Goal: Use online tool/utility

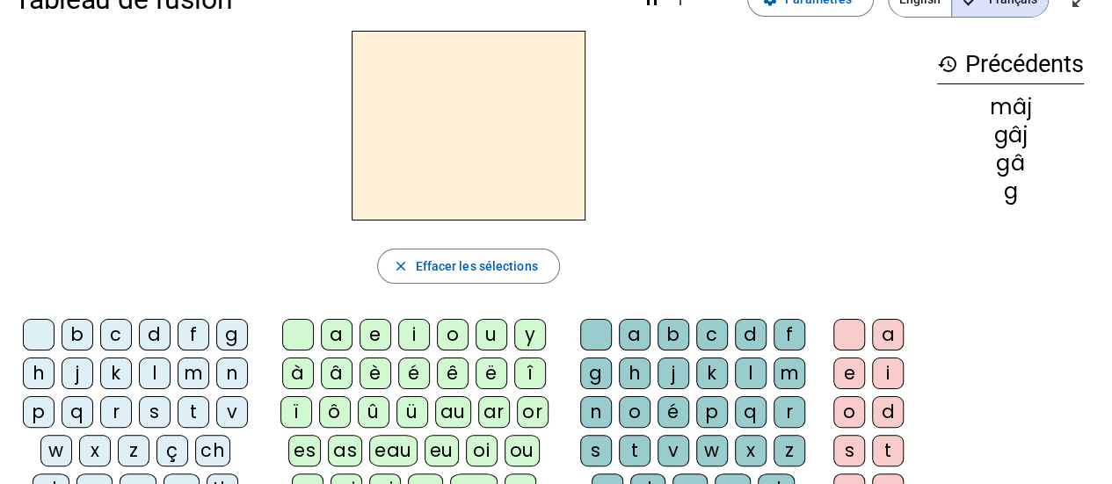
scroll to position [46, 0]
click at [234, 377] on div "n" at bounding box center [232, 375] width 32 height 32
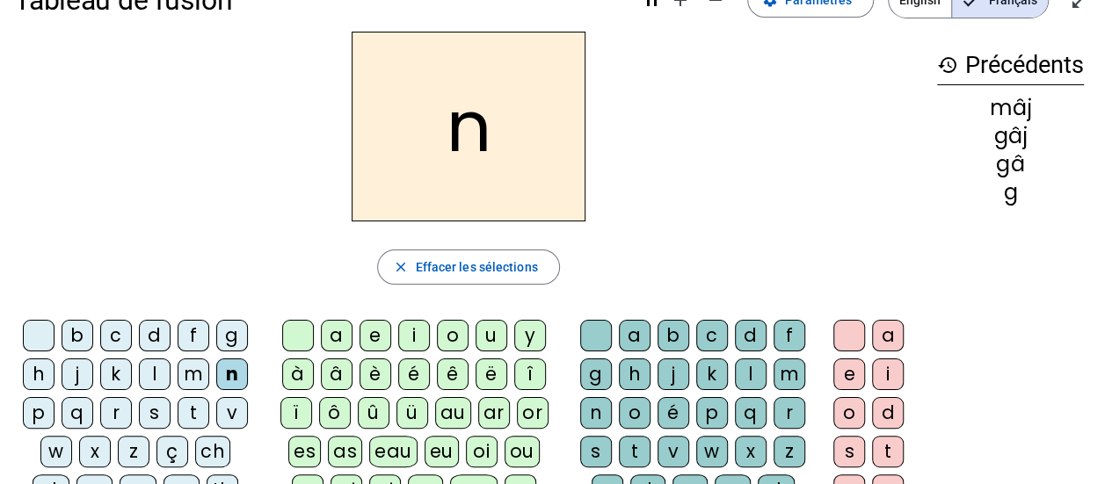
click at [452, 335] on div "o" at bounding box center [453, 336] width 32 height 32
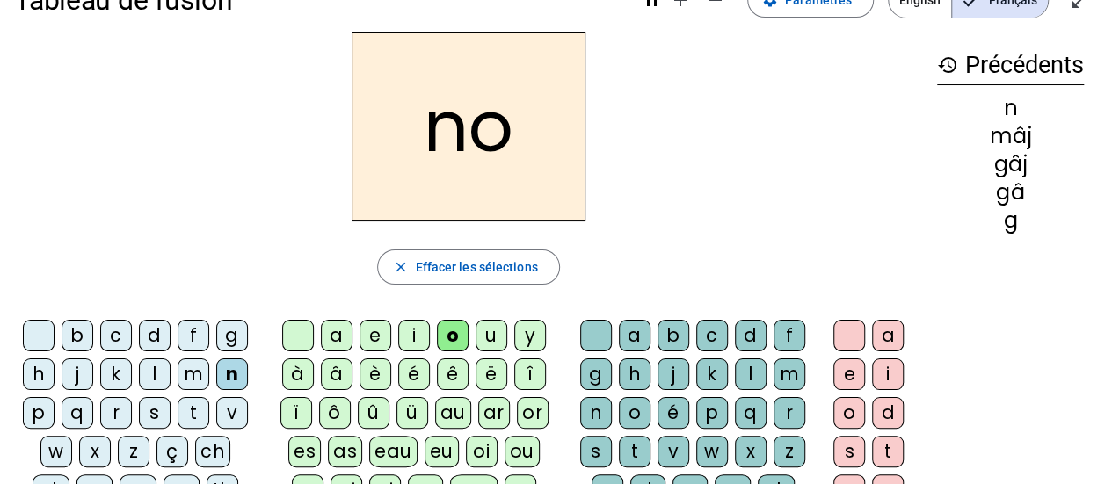
click at [642, 442] on div "t" at bounding box center [635, 452] width 32 height 32
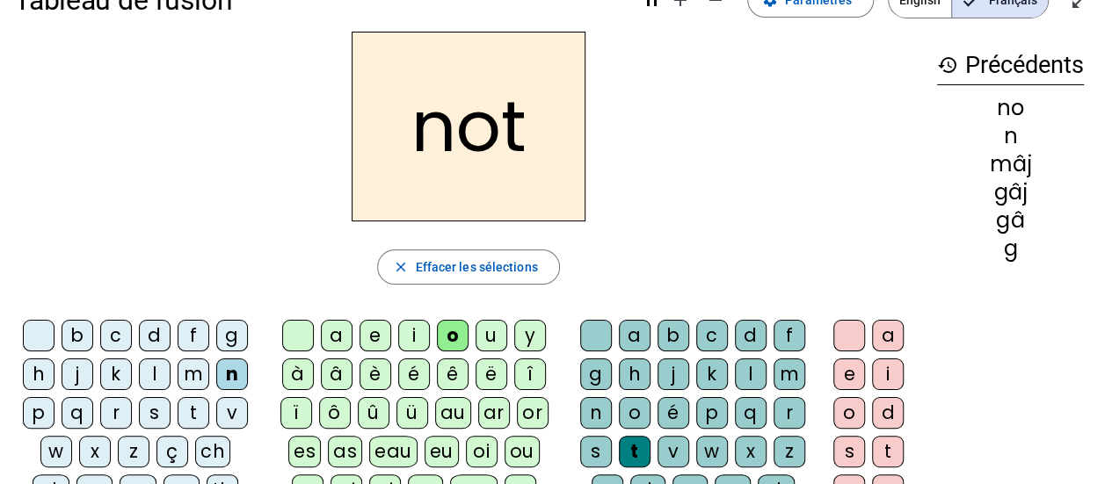
click at [838, 366] on div "e" at bounding box center [849, 375] width 32 height 32
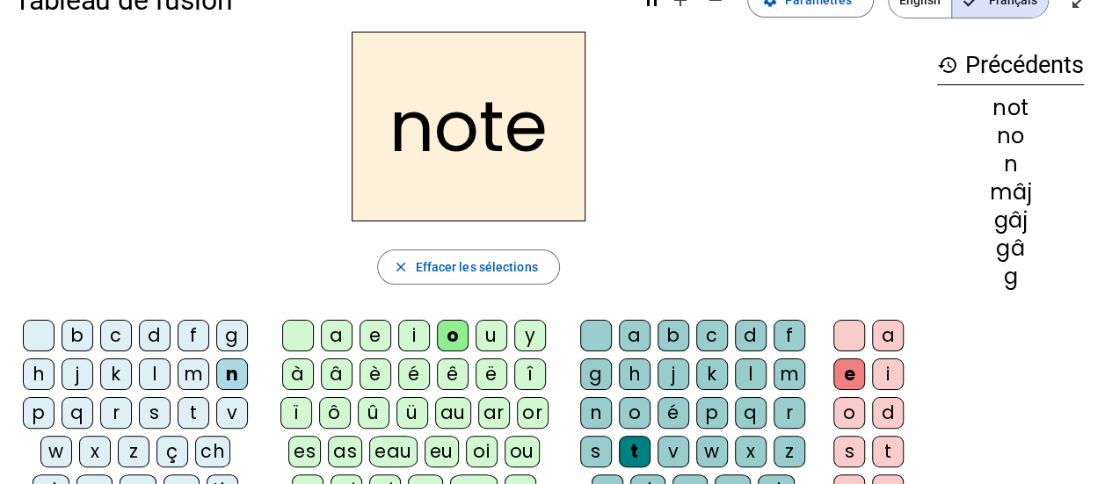
click at [237, 421] on div "v" at bounding box center [232, 413] width 32 height 32
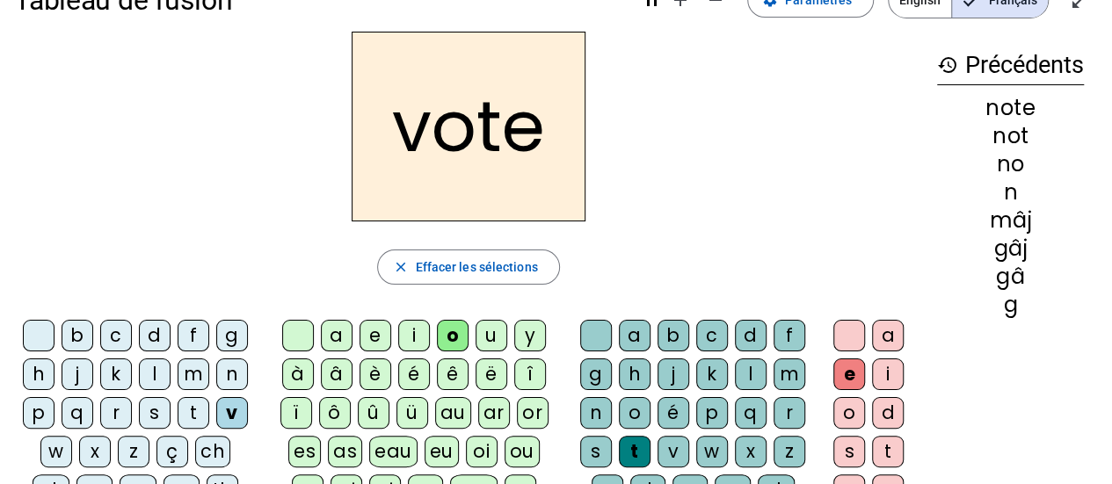
click at [231, 374] on div "n" at bounding box center [232, 375] width 32 height 32
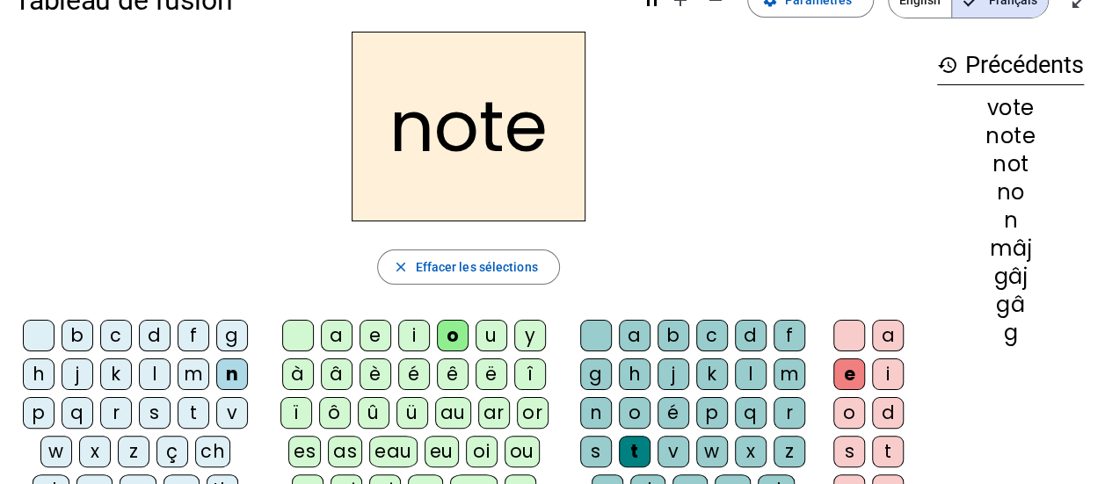
click at [232, 412] on div "v" at bounding box center [232, 413] width 32 height 32
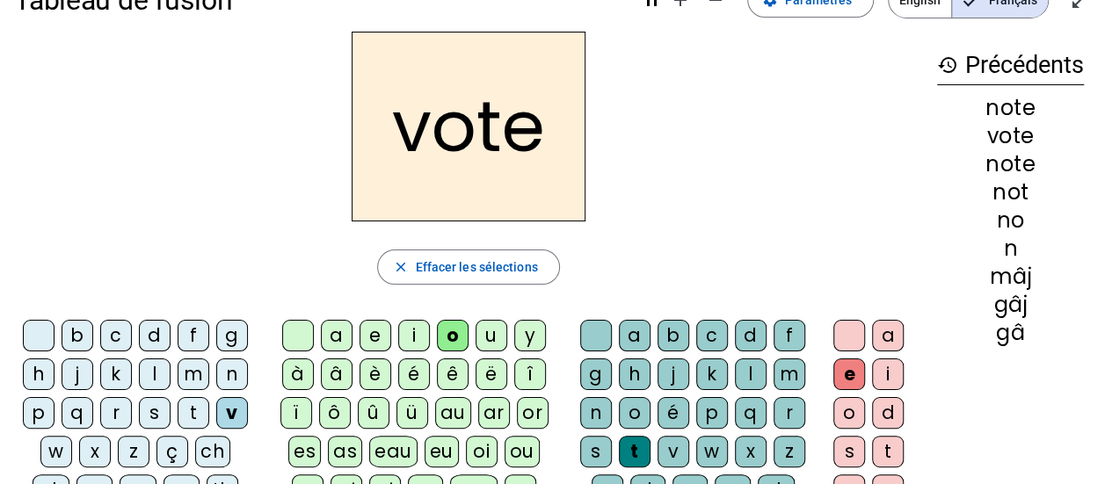
click at [411, 343] on div "i" at bounding box center [414, 336] width 32 height 32
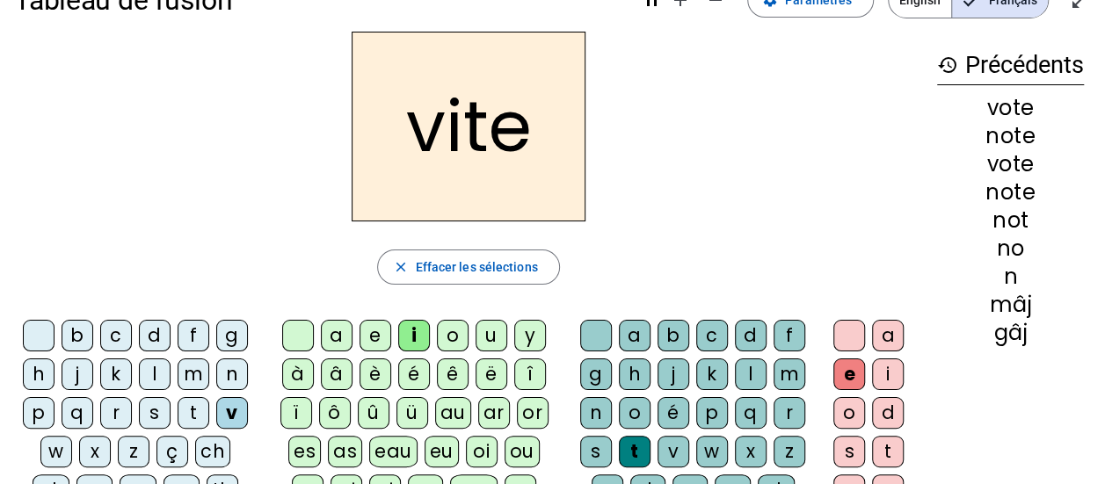
click at [745, 334] on div "d" at bounding box center [751, 336] width 32 height 32
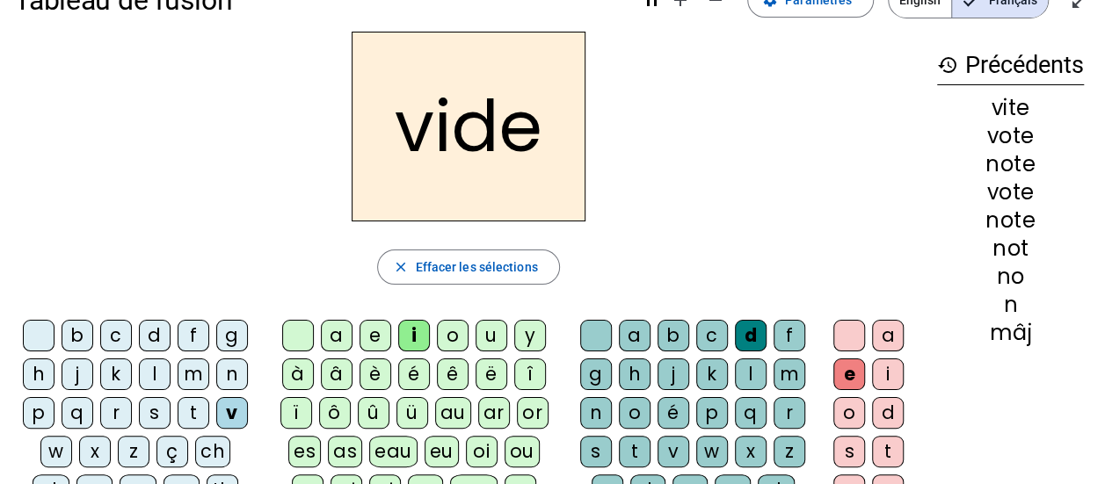
click at [118, 413] on div "r" at bounding box center [116, 413] width 32 height 32
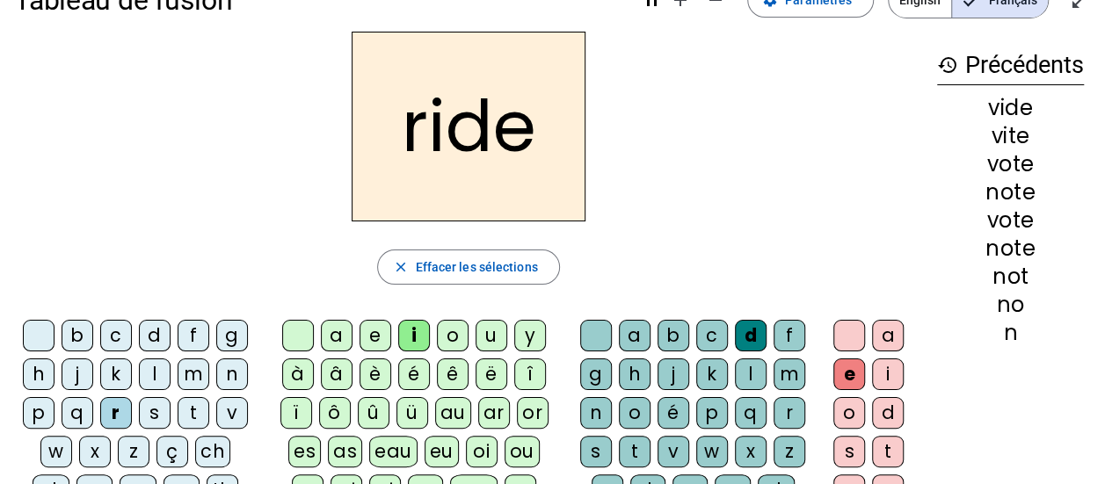
click at [493, 339] on div "u" at bounding box center [492, 336] width 32 height 32
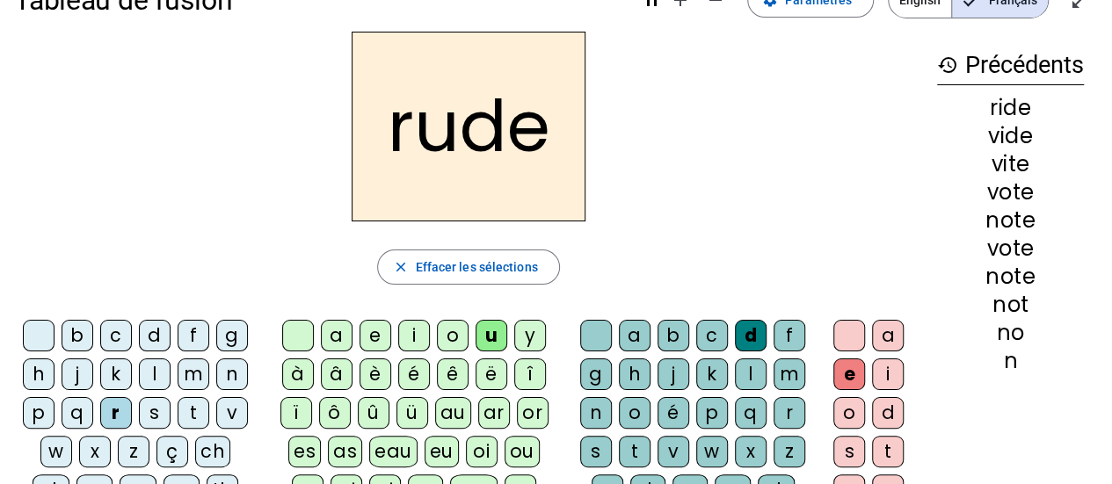
click at [598, 447] on div "s" at bounding box center [596, 452] width 32 height 32
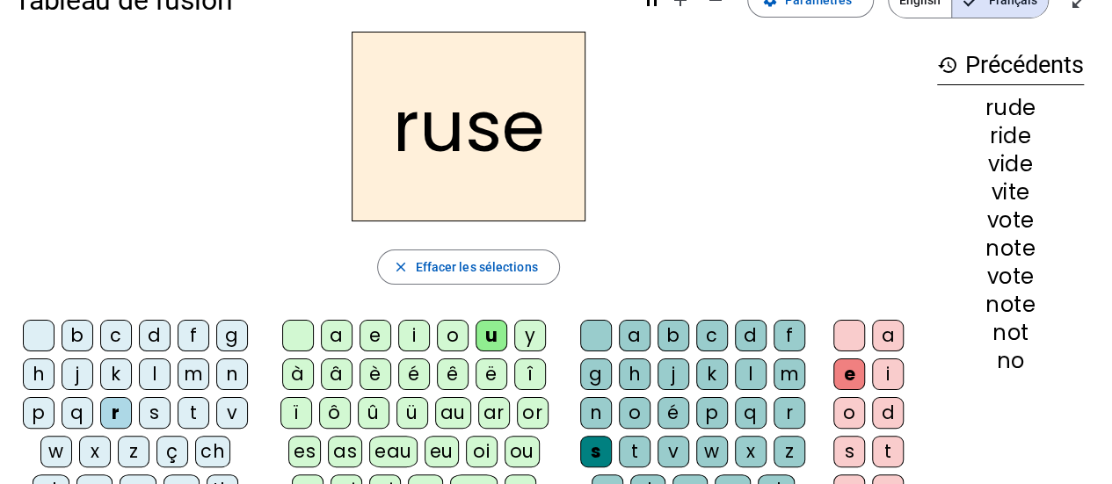
scroll to position [81, 0]
